Goal: Task Accomplishment & Management: Complete application form

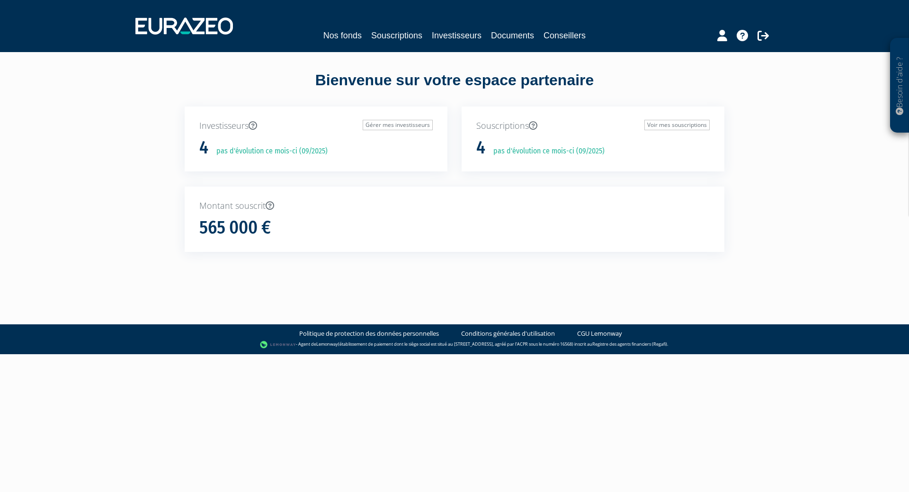
click at [832, 101] on div "Besoin d'aide ? × J'ai besoin d'aide Si vous avez une question à propos du fonc…" at bounding box center [454, 143] width 909 height 286
click at [560, 35] on link "Conseillers" at bounding box center [565, 35] width 42 height 13
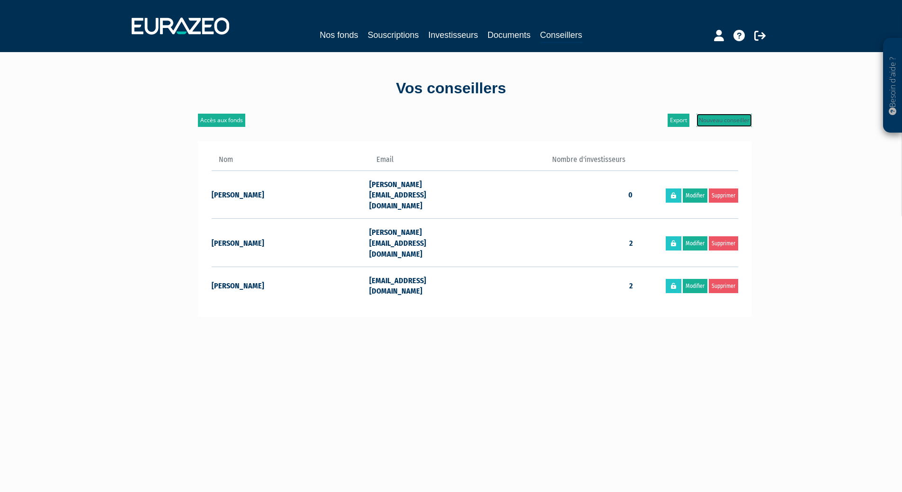
click at [718, 123] on link "Nouveau conseiller" at bounding box center [724, 120] width 55 height 13
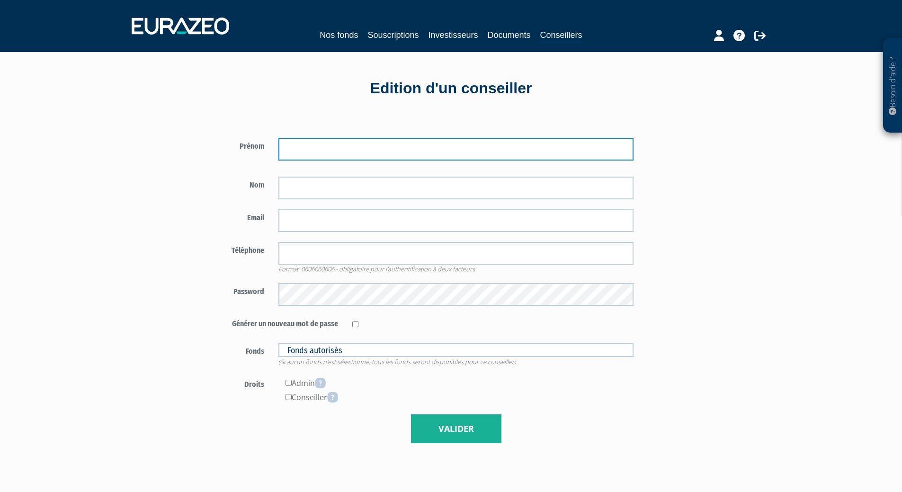
click at [349, 159] on input "text" at bounding box center [456, 149] width 355 height 23
type input "Laura"
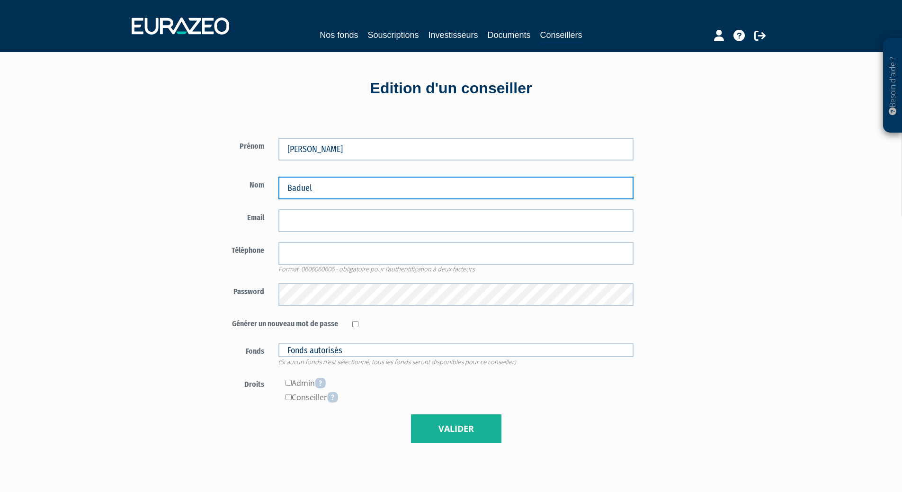
type input "Baduel"
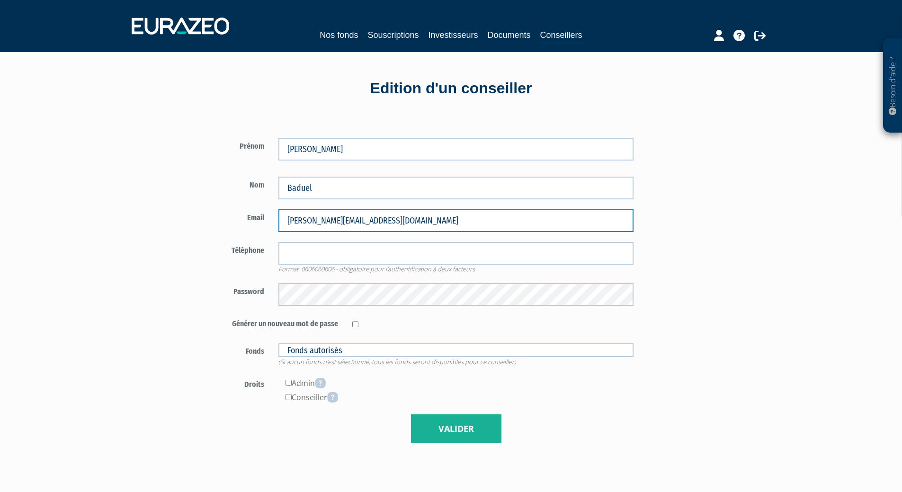
type input "l.baduel@edr.com"
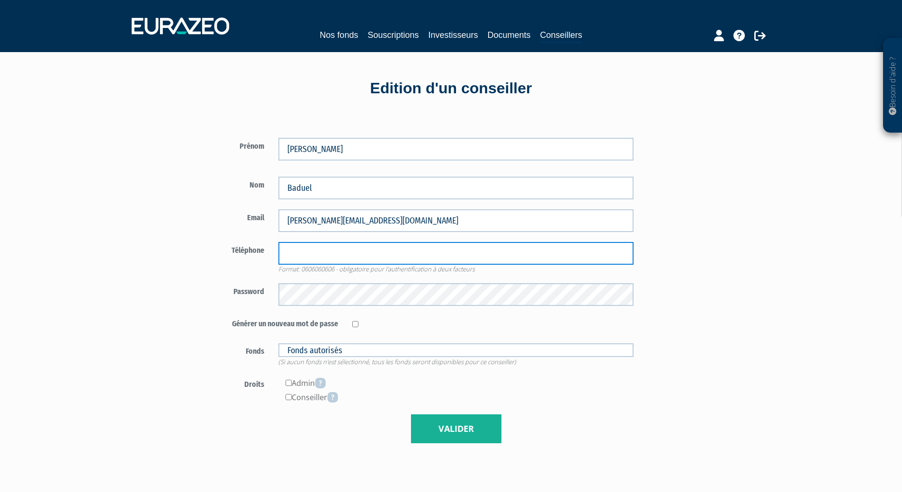
click at [331, 251] on input "tel" at bounding box center [456, 253] width 355 height 23
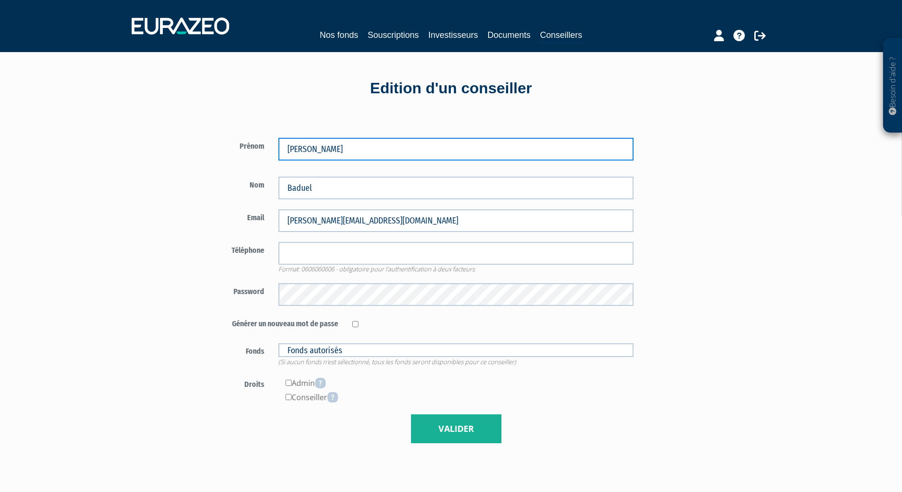
drag, startPoint x: 360, startPoint y: 157, endPoint x: 276, endPoint y: 152, distance: 84.4
click at [276, 152] on div "Laura" at bounding box center [455, 149] width 369 height 23
type input "Isabelle"
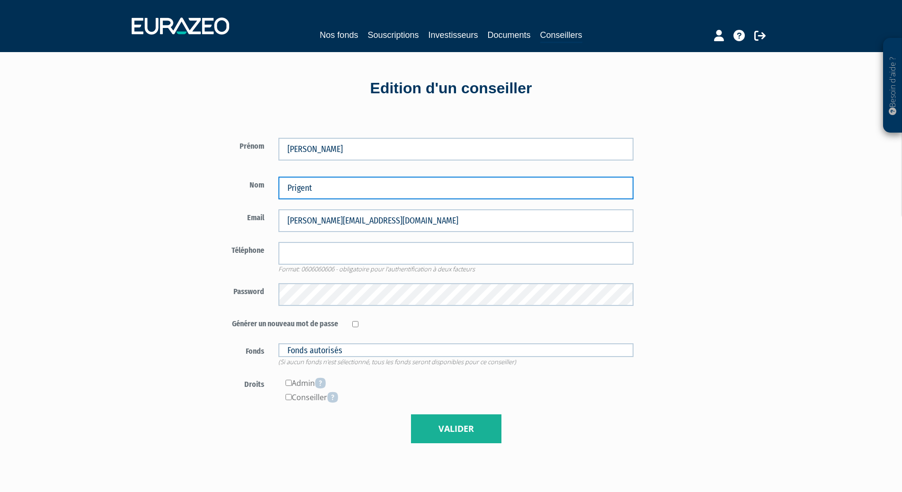
type input "Prigent"
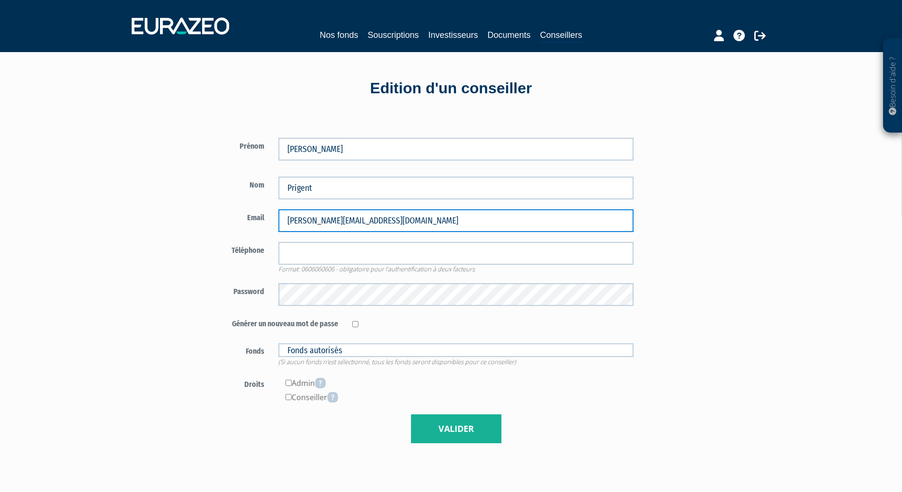
type input "[PERSON_NAME][EMAIL_ADDRESS][DOMAIN_NAME]"
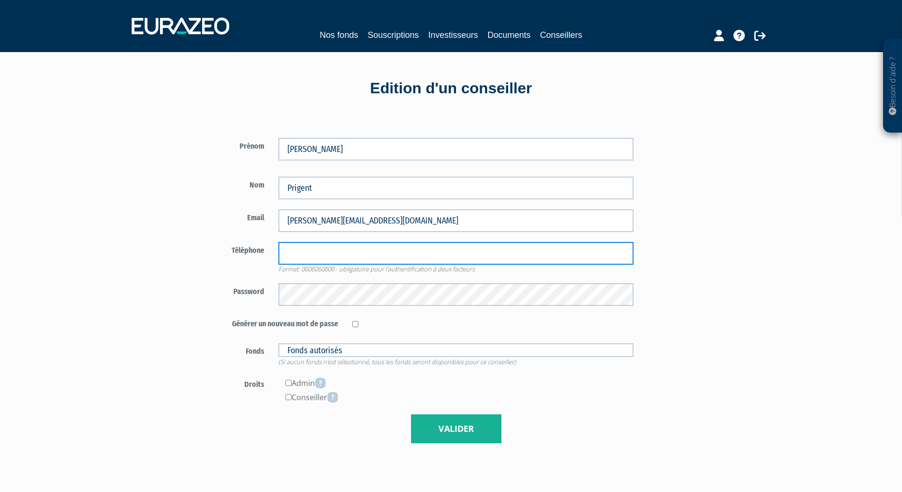
click at [344, 254] on input "tel" at bounding box center [456, 253] width 355 height 23
paste input "+33 6 76 44 86 45"
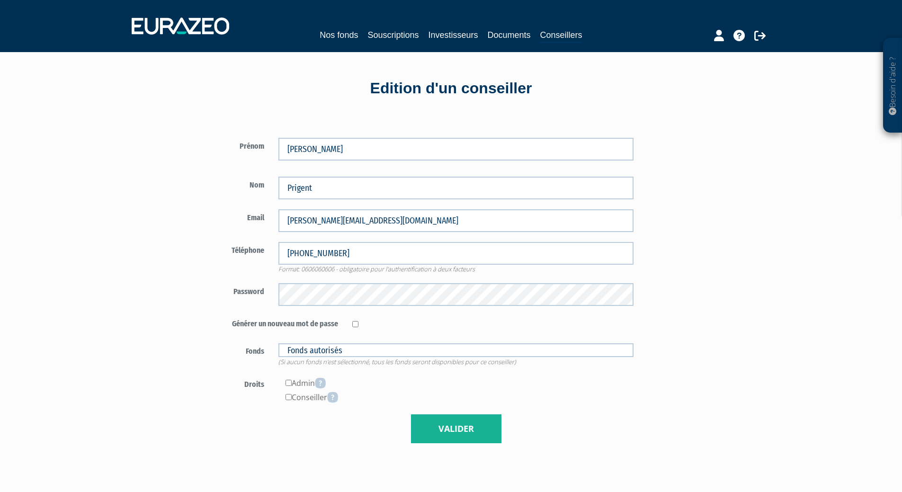
click at [185, 260] on div "Prénom Isabelle Prigent" at bounding box center [356, 286] width 365 height 344
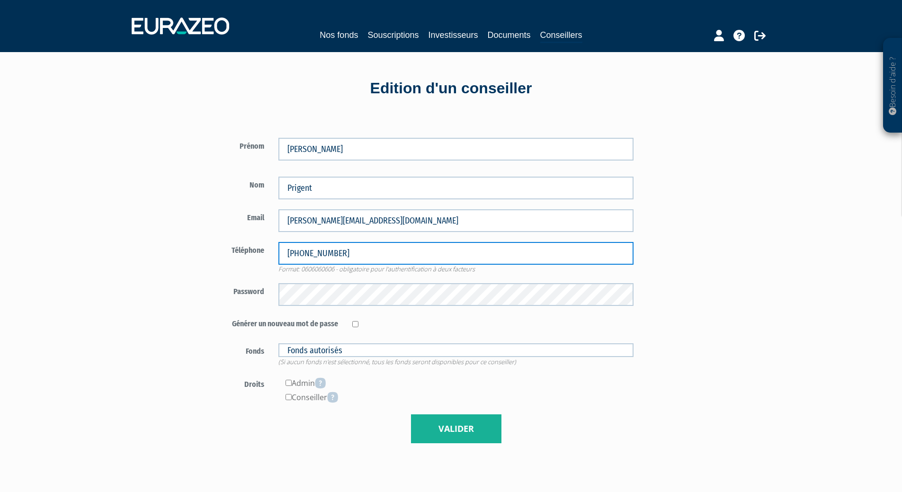
drag, startPoint x: 300, startPoint y: 252, endPoint x: 265, endPoint y: 254, distance: 35.1
click at [265, 254] on div "Téléphone +33 6 76 44 86 45 Format: 0606060606 - obligatoire pour l'authentific…" at bounding box center [419, 258] width 443 height 32
type input "0676448645"
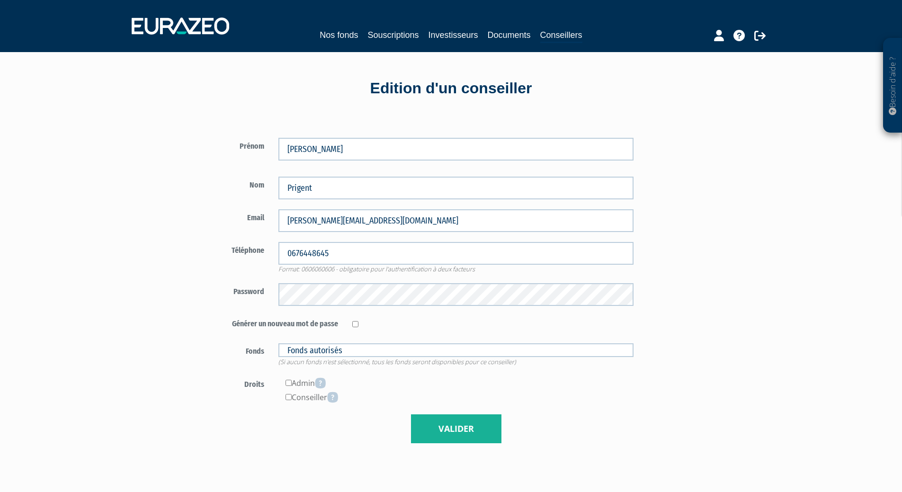
click at [120, 259] on div "Besoin d'aide ? × J'ai besoin d'aide Si vous avez une question à propos du fonc…" at bounding box center [451, 318] width 902 height 636
click at [353, 325] on input "checkbox" at bounding box center [355, 324] width 6 height 6
checkbox input "true"
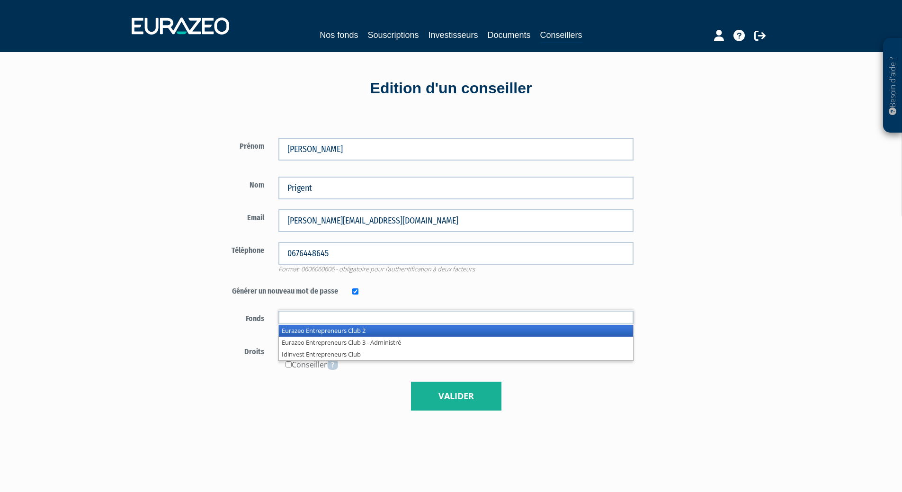
click at [530, 319] on input "text" at bounding box center [456, 318] width 355 height 14
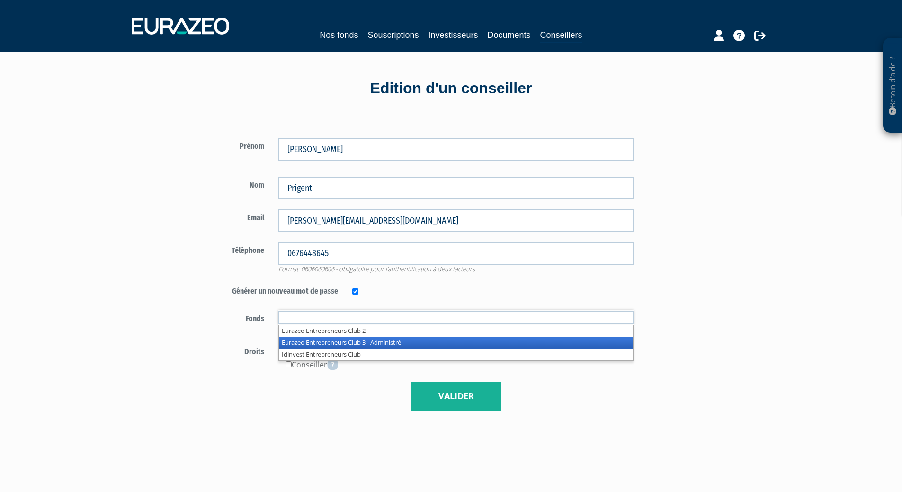
click at [476, 349] on li "Eurazeo Entrepreneurs Club 3 - Administré" at bounding box center [456, 343] width 354 height 12
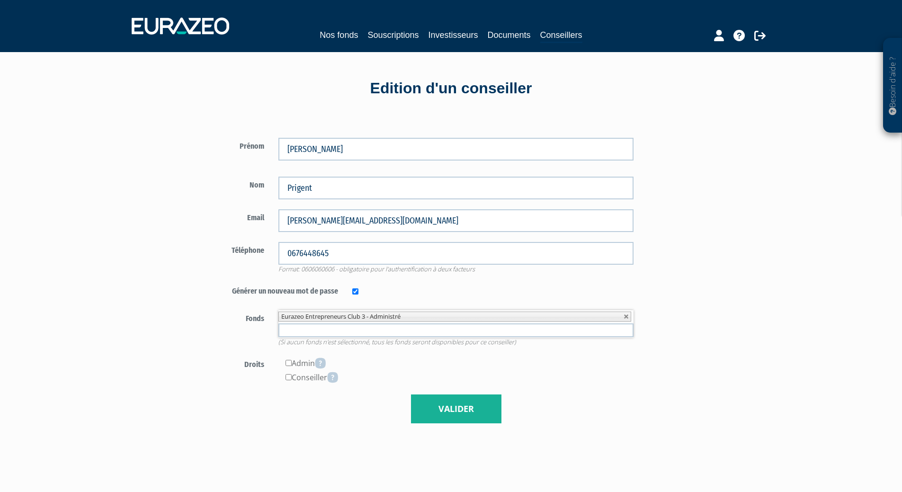
click at [300, 329] on input "text" at bounding box center [456, 331] width 355 height 14
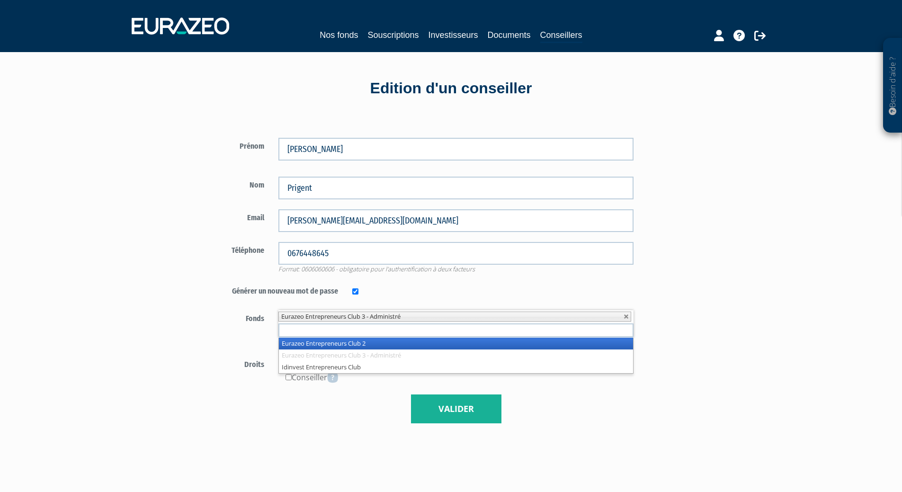
click at [300, 350] on li "Eurazeo Entrepreneurs Club 2" at bounding box center [456, 344] width 354 height 12
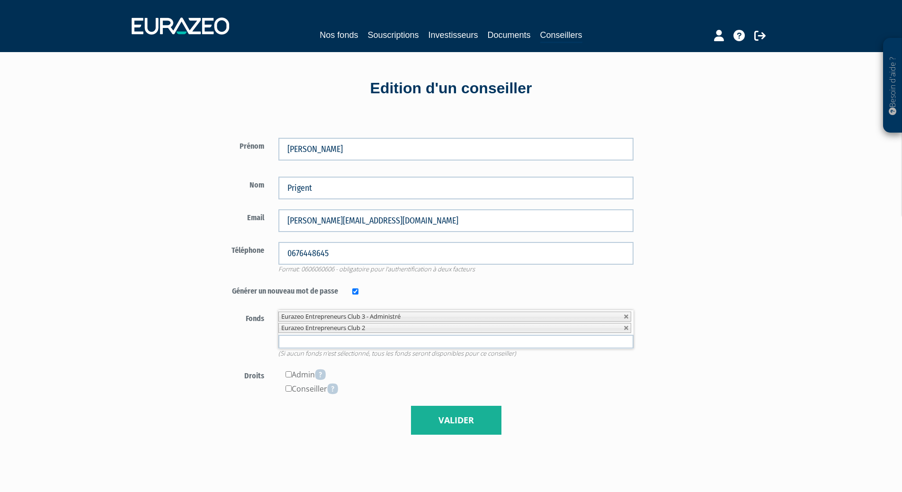
click at [300, 344] on input "text" at bounding box center [456, 342] width 355 height 14
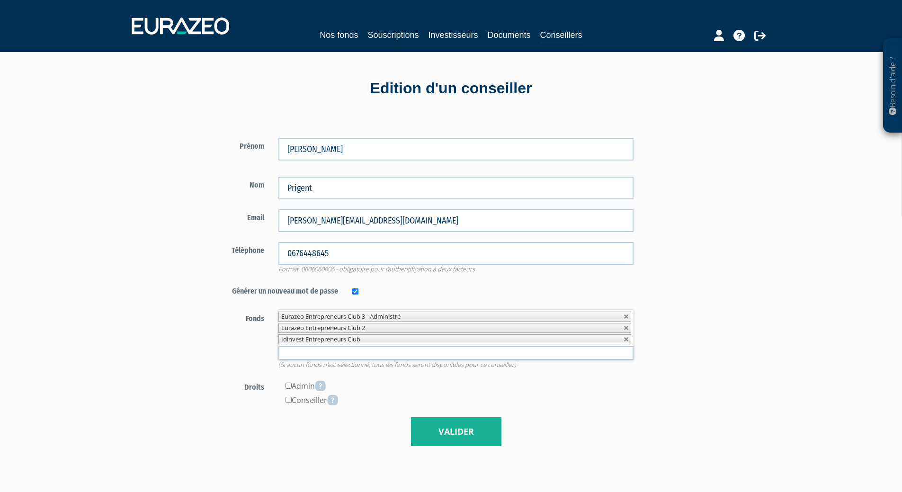
click at [211, 383] on label "Droits" at bounding box center [235, 386] width 74 height 14
click at [288, 387] on input"] "checkbox" at bounding box center [289, 386] width 6 height 6
checkbox input"] "true"
click at [326, 386] on icon at bounding box center [320, 385] width 11 height 11
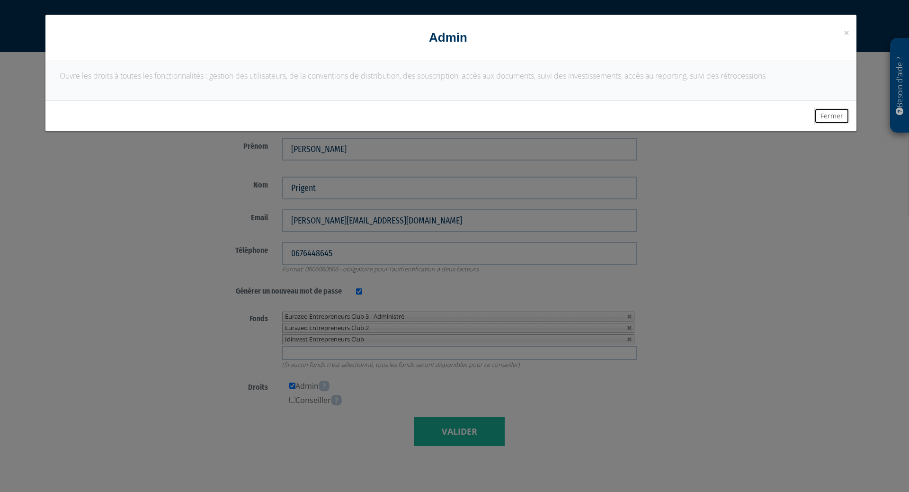
click at [825, 116] on button "Fermer" at bounding box center [832, 116] width 35 height 16
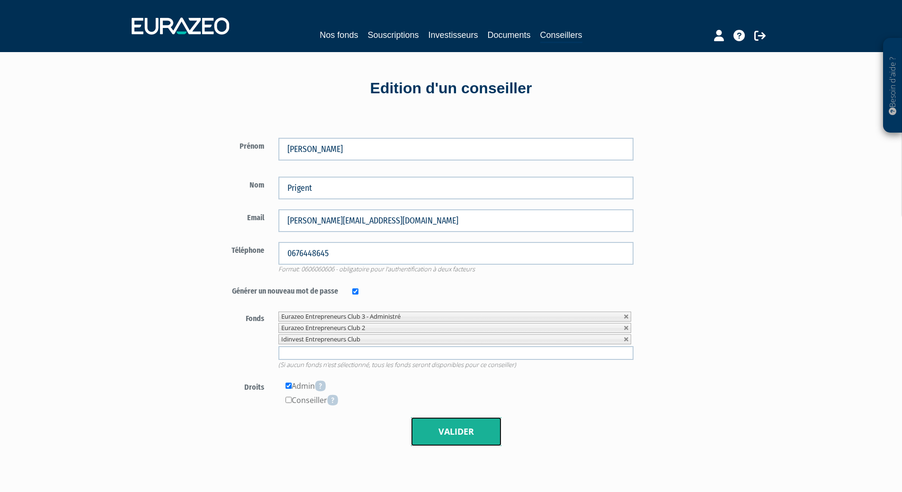
click at [444, 427] on button "Valider" at bounding box center [456, 431] width 90 height 29
